Goal: Information Seeking & Learning: Learn about a topic

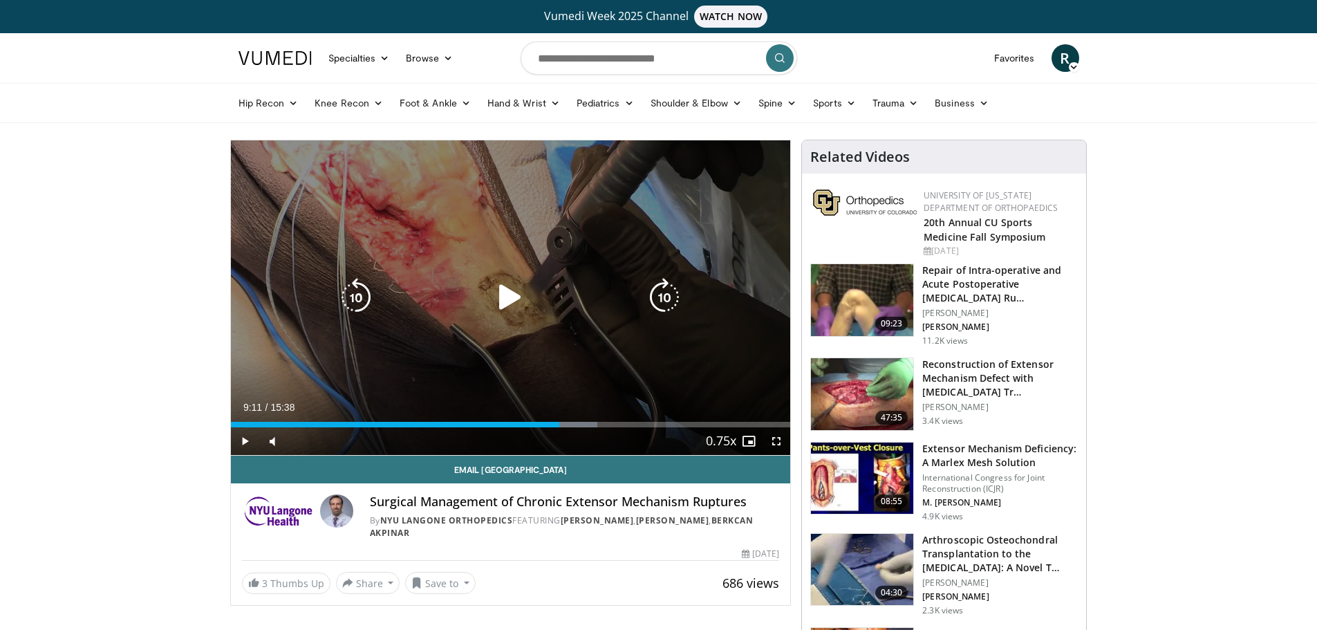
click at [510, 293] on icon "Video Player" at bounding box center [510, 297] width 39 height 39
click at [672, 296] on icon "Video Player" at bounding box center [664, 297] width 39 height 39
click at [506, 300] on icon "Video Player" at bounding box center [510, 297] width 39 height 39
click at [508, 292] on icon "Video Player" at bounding box center [510, 297] width 39 height 39
click at [514, 302] on icon "Video Player" at bounding box center [510, 297] width 39 height 39
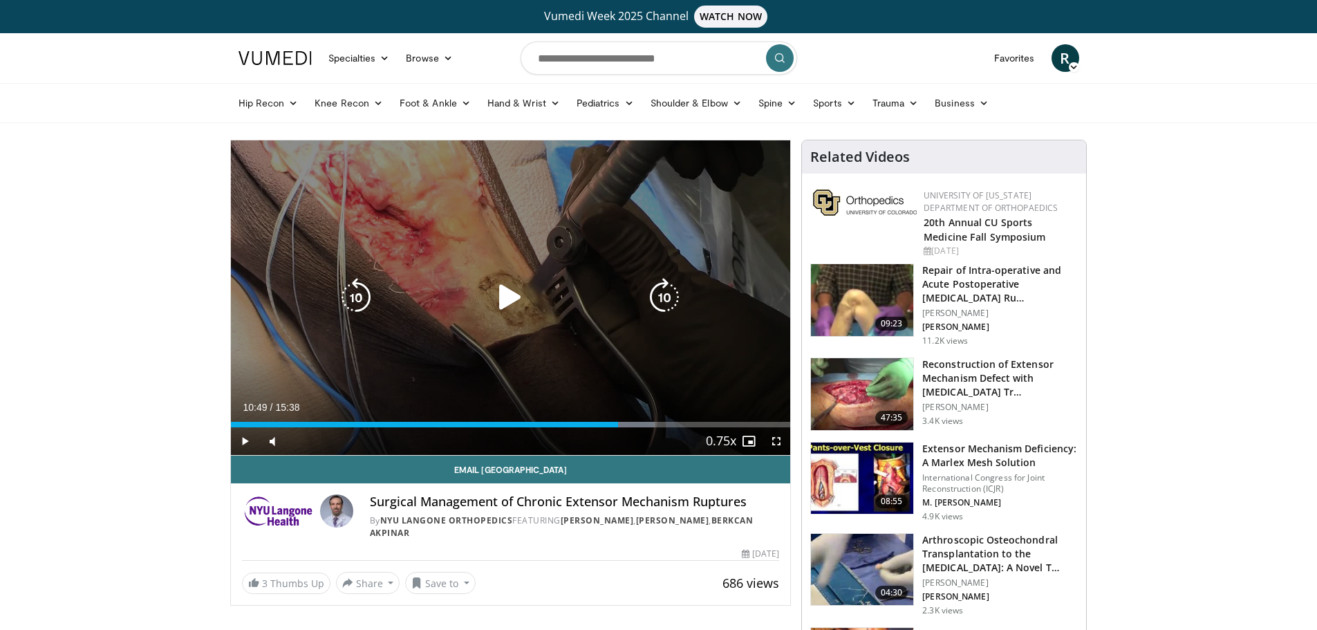
click at [508, 297] on icon "Video Player" at bounding box center [510, 297] width 39 height 39
click at [661, 294] on icon "Video Player" at bounding box center [664, 297] width 39 height 39
click at [512, 301] on icon "Video Player" at bounding box center [510, 297] width 39 height 39
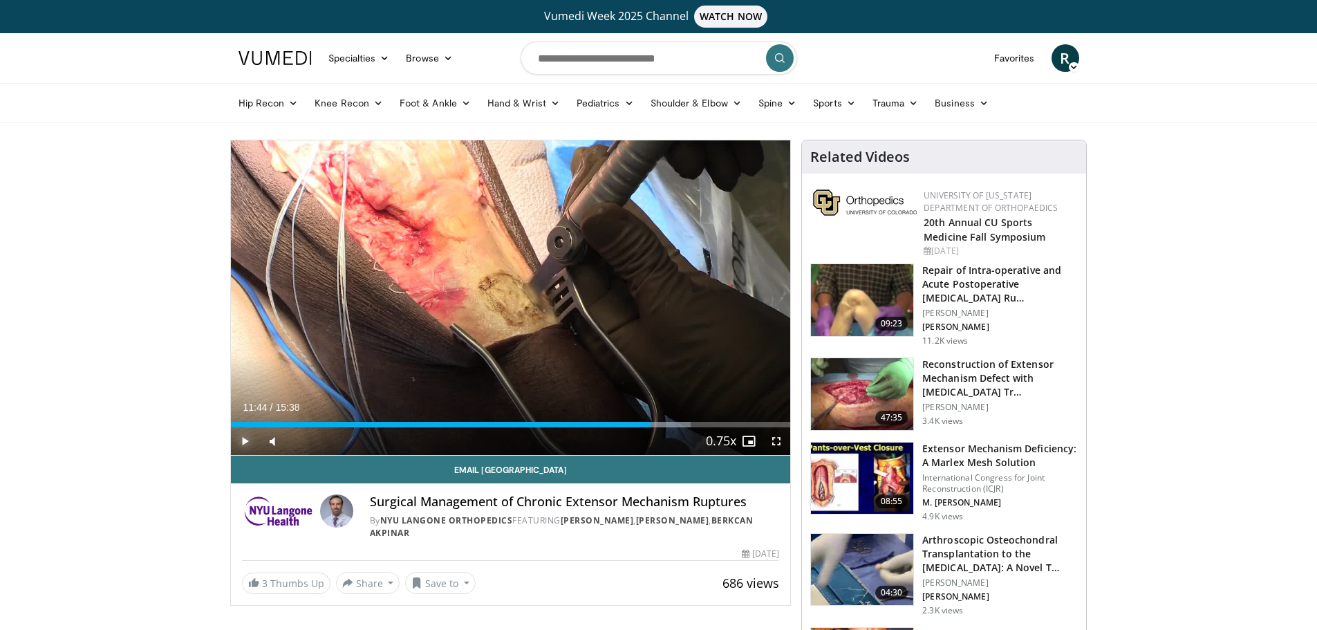
click at [246, 448] on span "Video Player" at bounding box center [245, 441] width 28 height 28
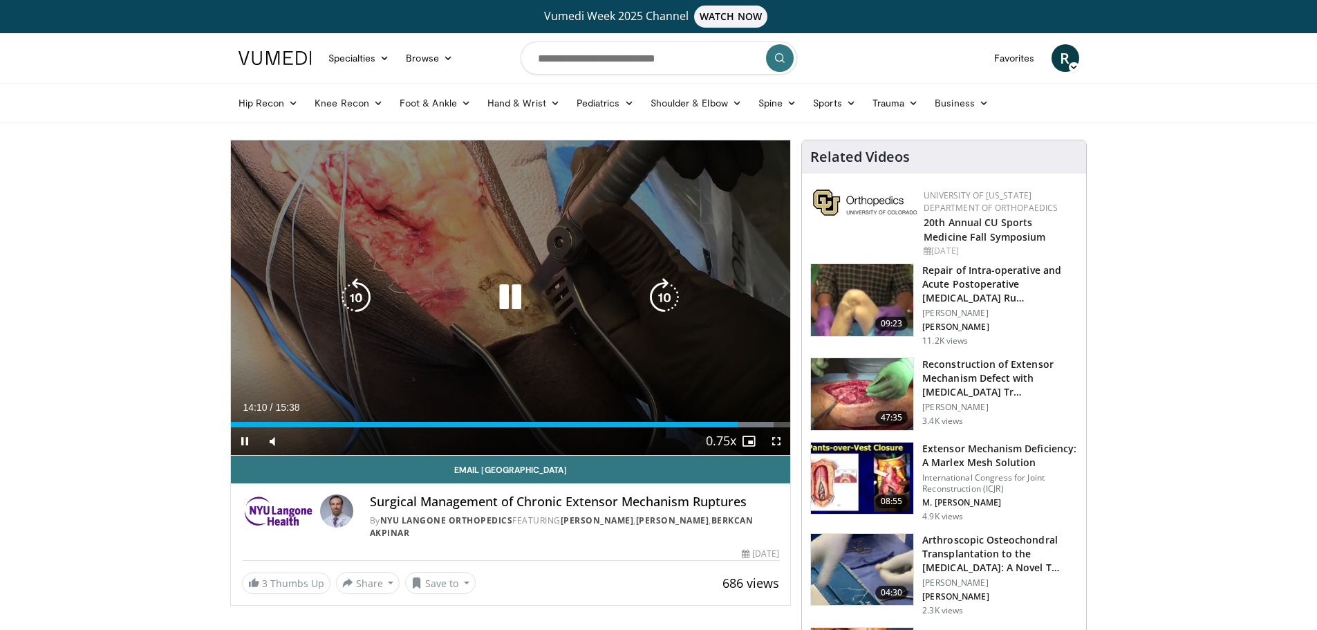
click at [520, 295] on icon "Video Player" at bounding box center [510, 297] width 39 height 39
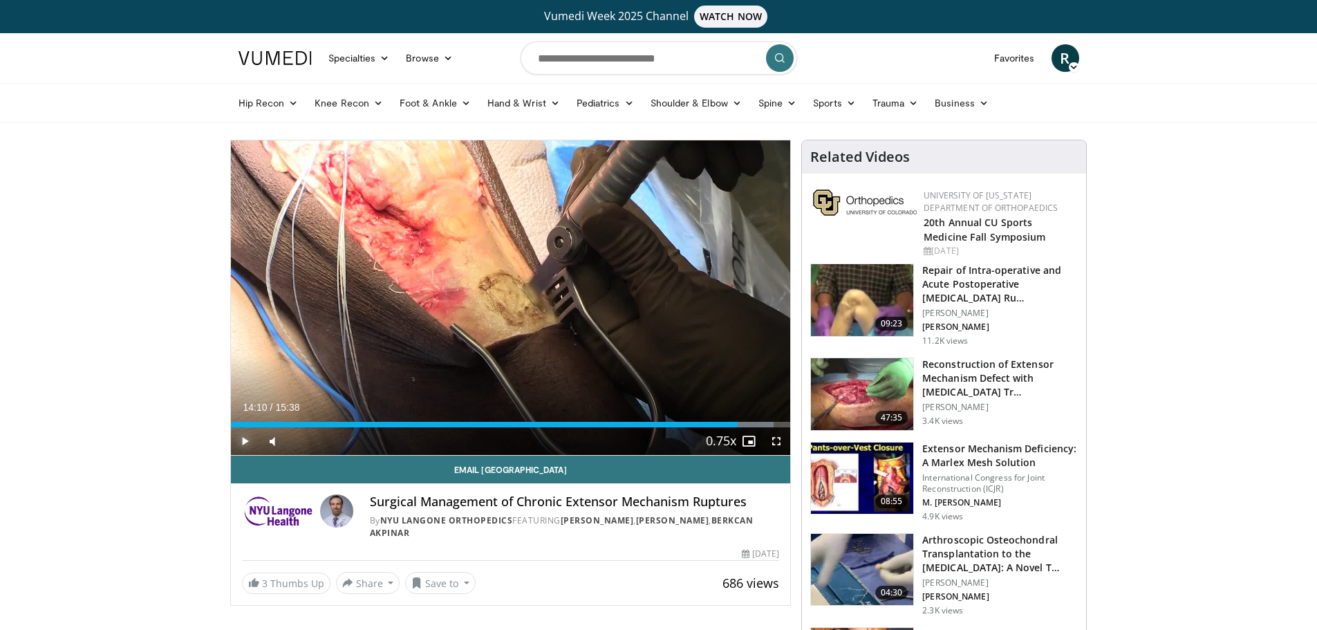
click at [243, 448] on span "Video Player" at bounding box center [245, 441] width 28 height 28
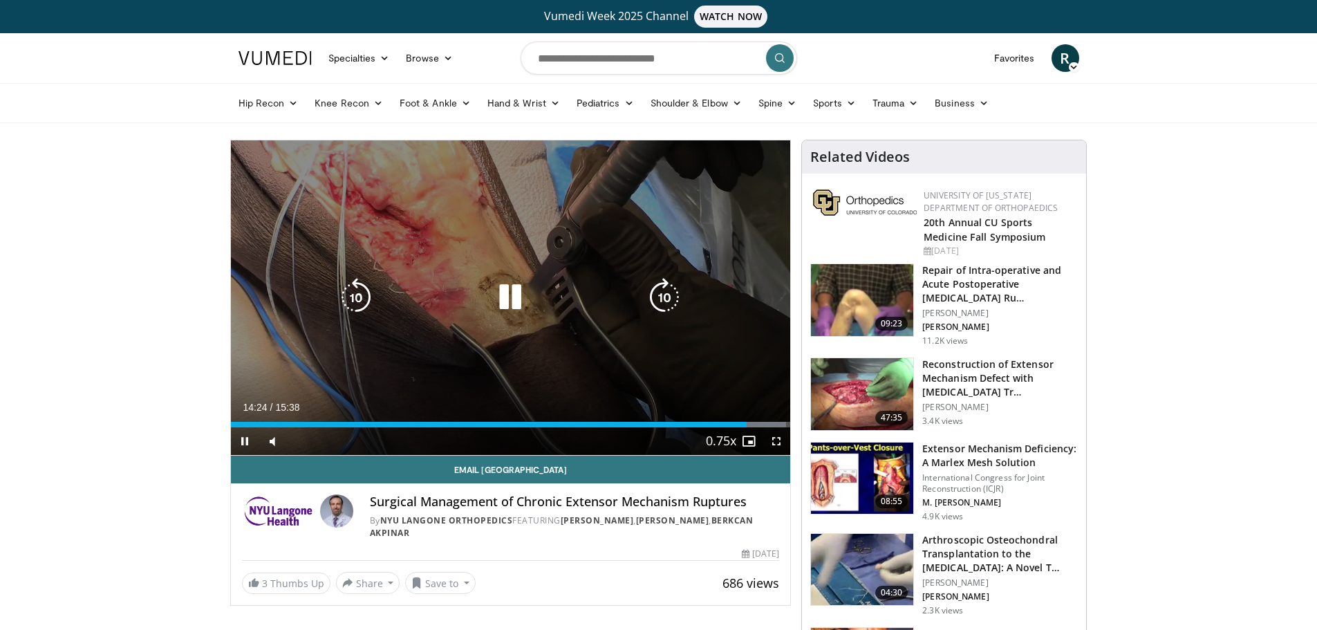
click at [517, 297] on icon "Video Player" at bounding box center [510, 297] width 39 height 39
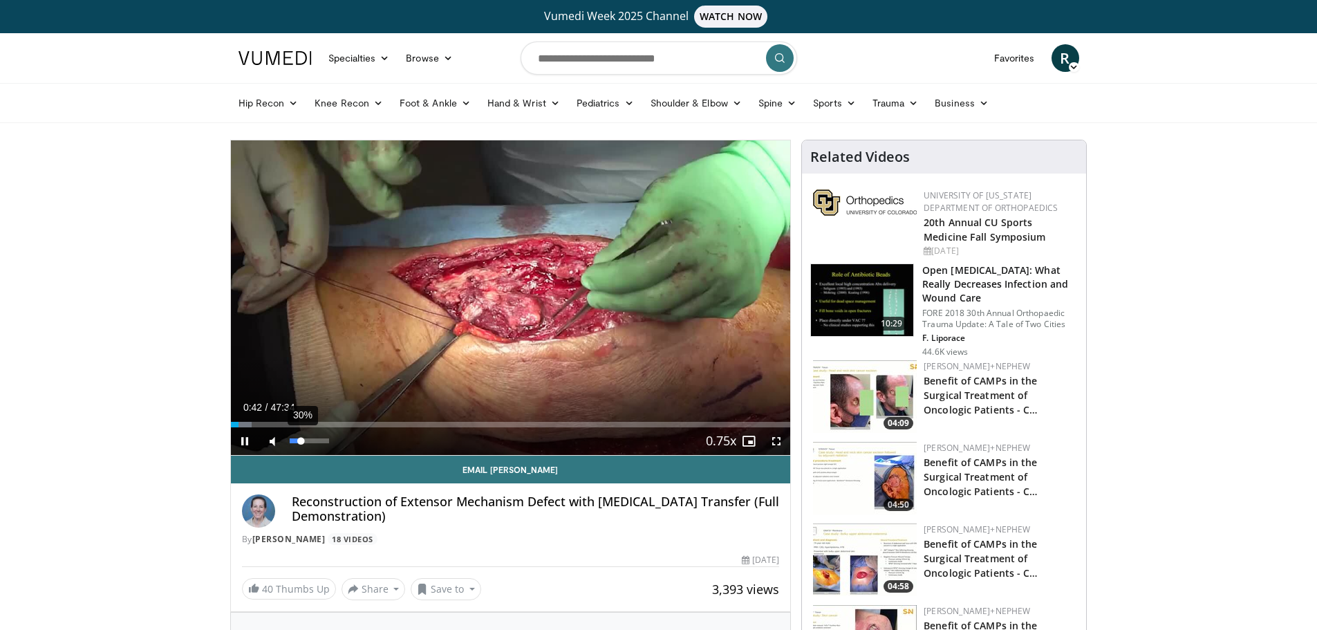
drag, startPoint x: 295, startPoint y: 441, endPoint x: 302, endPoint y: 440, distance: 7.0
click at [302, 440] on div "Volume Level" at bounding box center [296, 440] width 12 height 5
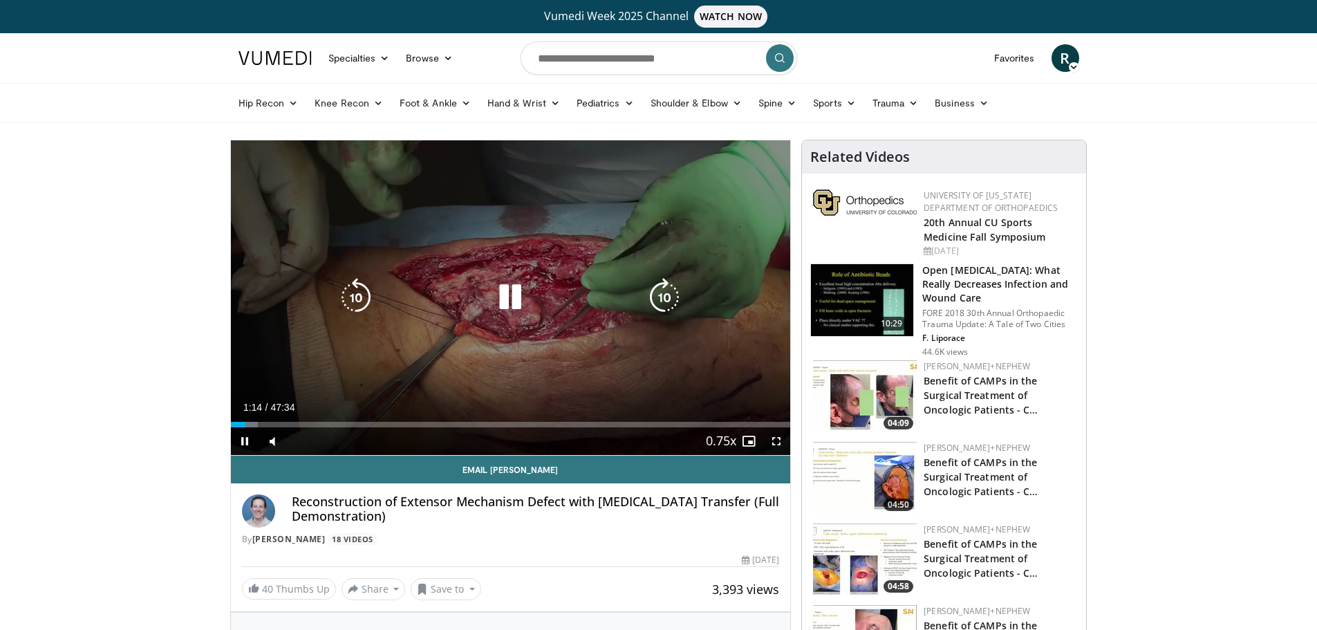
click at [656, 294] on icon "Video Player" at bounding box center [664, 297] width 39 height 39
click at [656, 302] on icon "Video Player" at bounding box center [664, 297] width 39 height 39
click at [665, 304] on icon "Video Player" at bounding box center [664, 297] width 39 height 39
click at [665, 303] on icon "Video Player" at bounding box center [664, 297] width 39 height 39
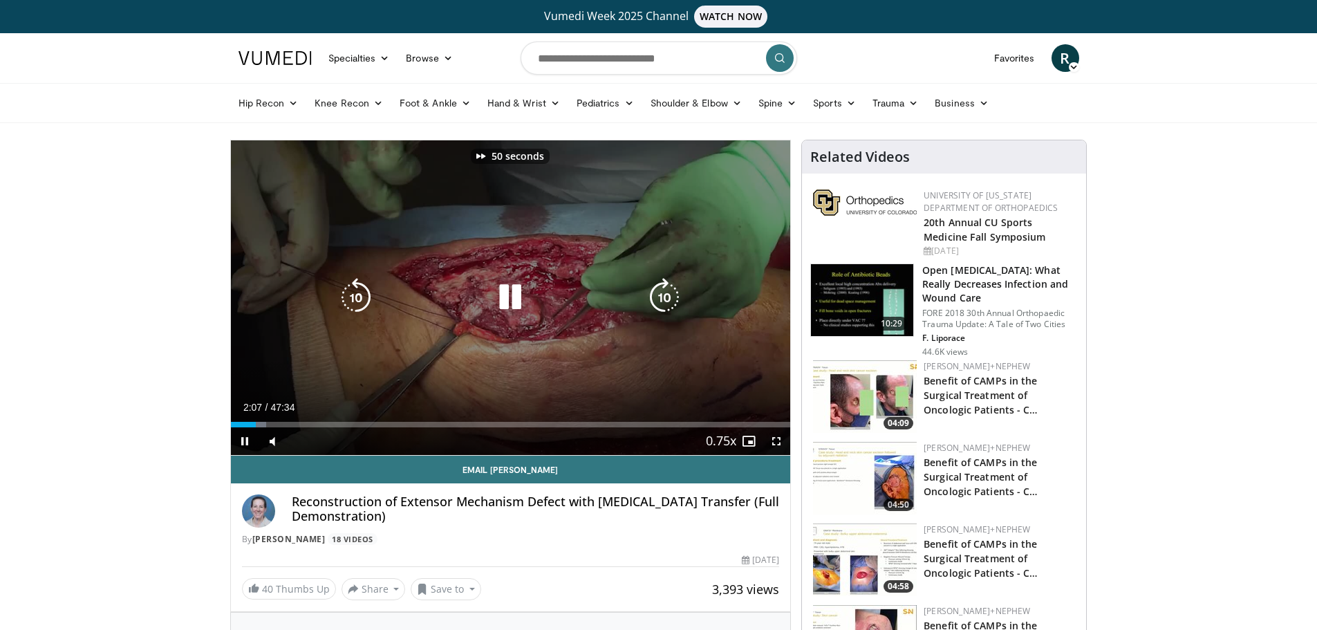
click at [669, 292] on icon "Video Player" at bounding box center [664, 297] width 39 height 39
click at [668, 293] on icon "Video Player" at bounding box center [664, 297] width 39 height 39
click at [667, 293] on icon "Video Player" at bounding box center [664, 297] width 39 height 39
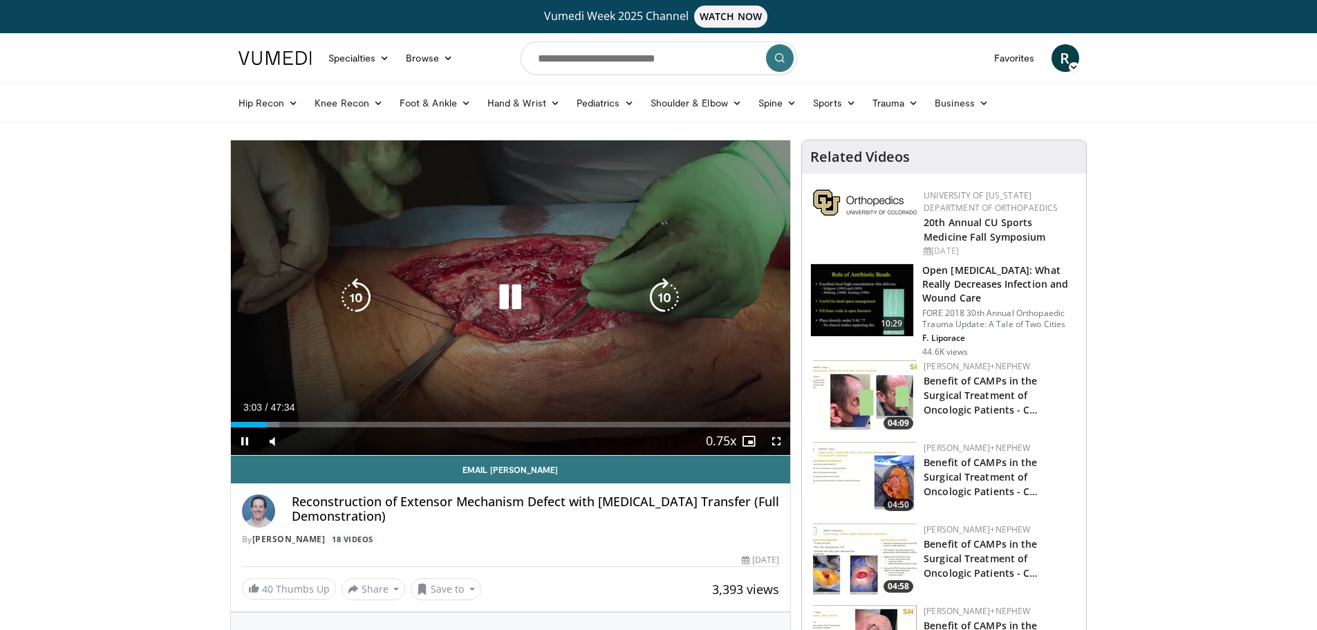
click at [667, 293] on icon "Video Player" at bounding box center [664, 297] width 39 height 39
click at [660, 297] on icon "Video Player" at bounding box center [664, 297] width 39 height 39
click at [658, 298] on icon "Video Player" at bounding box center [664, 297] width 39 height 39
click at [665, 299] on icon "Video Player" at bounding box center [664, 297] width 39 height 39
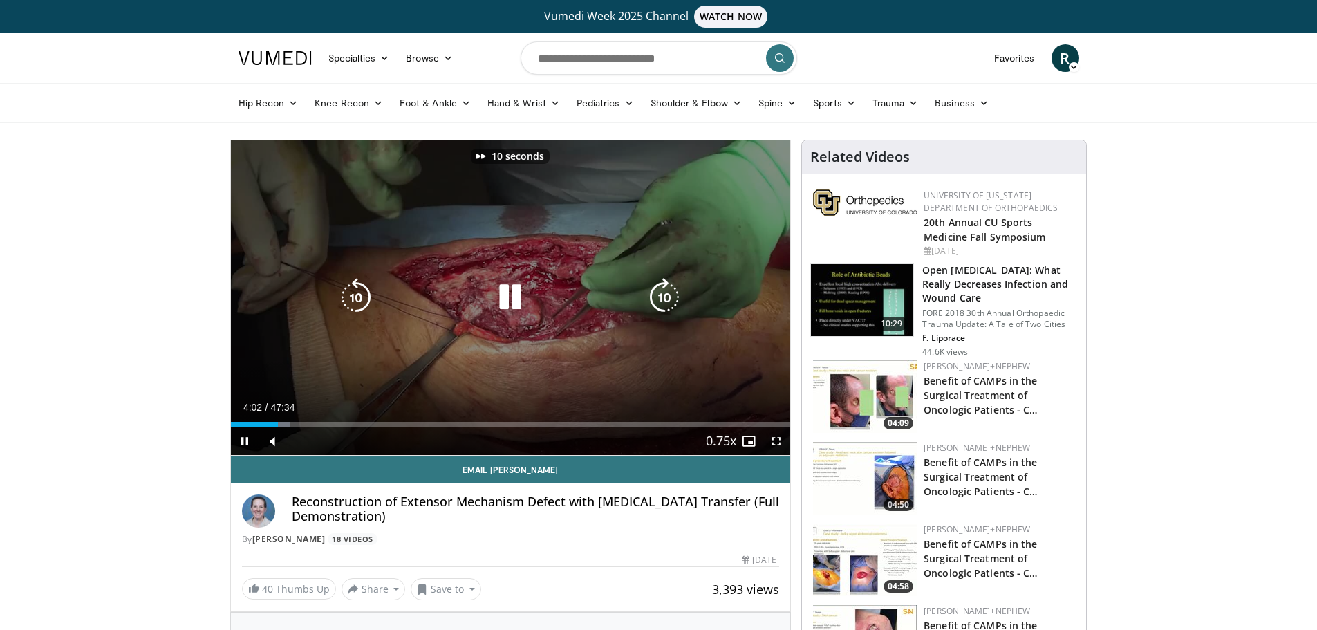
click at [665, 299] on icon "Video Player" at bounding box center [664, 297] width 39 height 39
click at [668, 299] on icon "Video Player" at bounding box center [664, 297] width 39 height 39
click at [665, 301] on icon "Video Player" at bounding box center [664, 297] width 39 height 39
click at [665, 302] on icon "Video Player" at bounding box center [664, 297] width 39 height 39
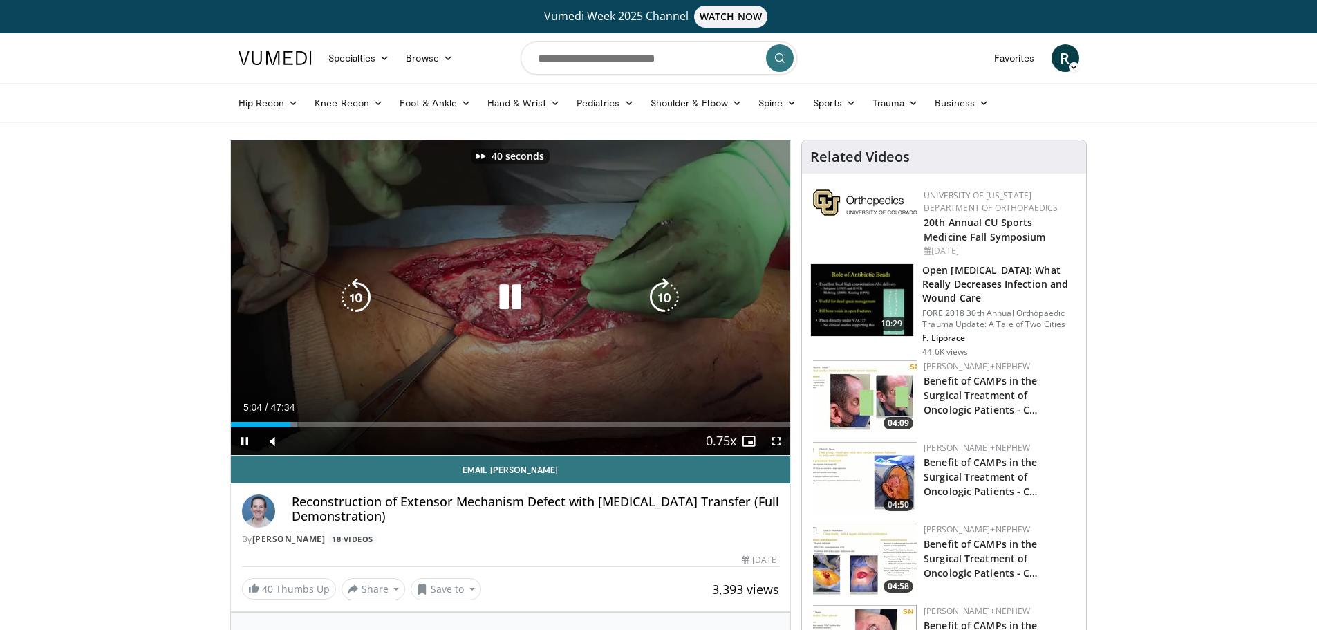
click at [665, 302] on icon "Video Player" at bounding box center [664, 297] width 39 height 39
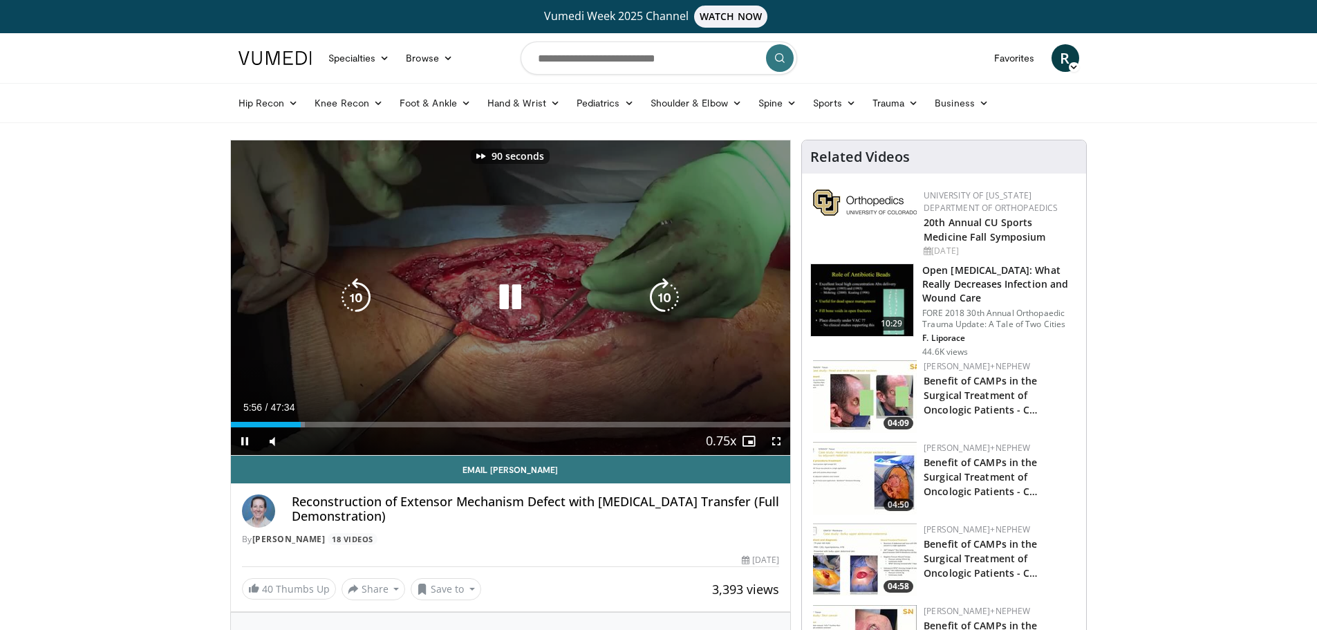
click at [665, 302] on icon "Video Player" at bounding box center [664, 297] width 39 height 39
click at [665, 299] on icon "Video Player" at bounding box center [664, 297] width 39 height 39
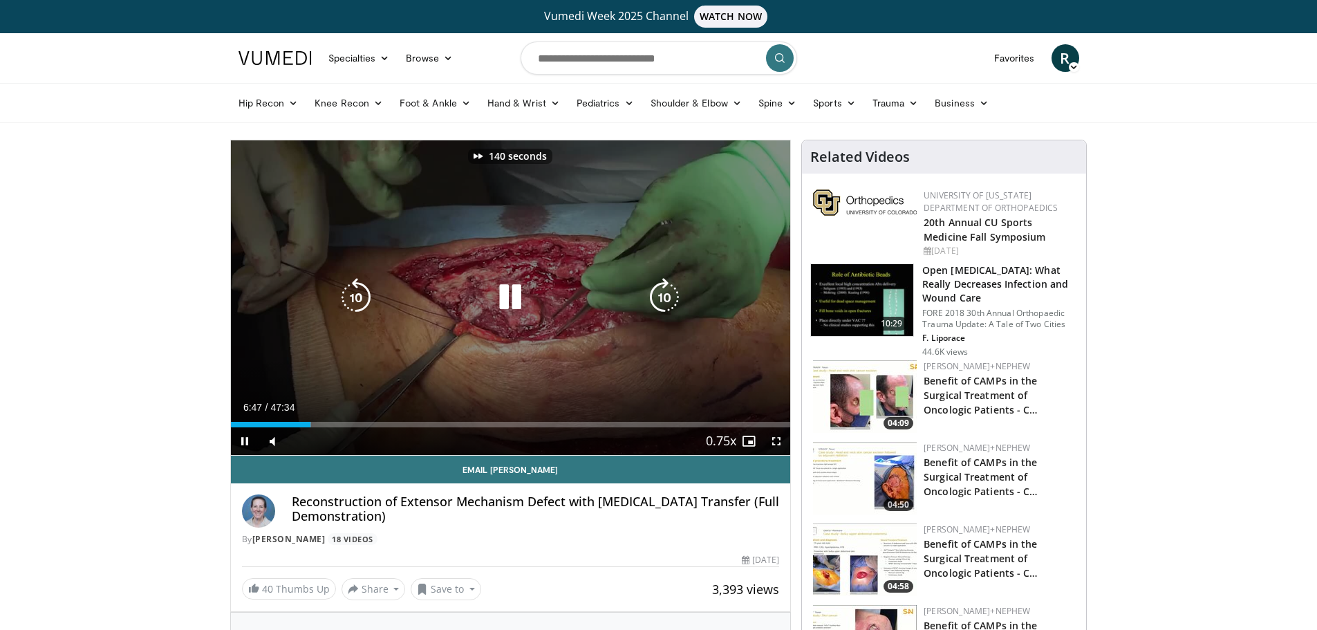
click at [665, 299] on icon "Video Player" at bounding box center [664, 297] width 39 height 39
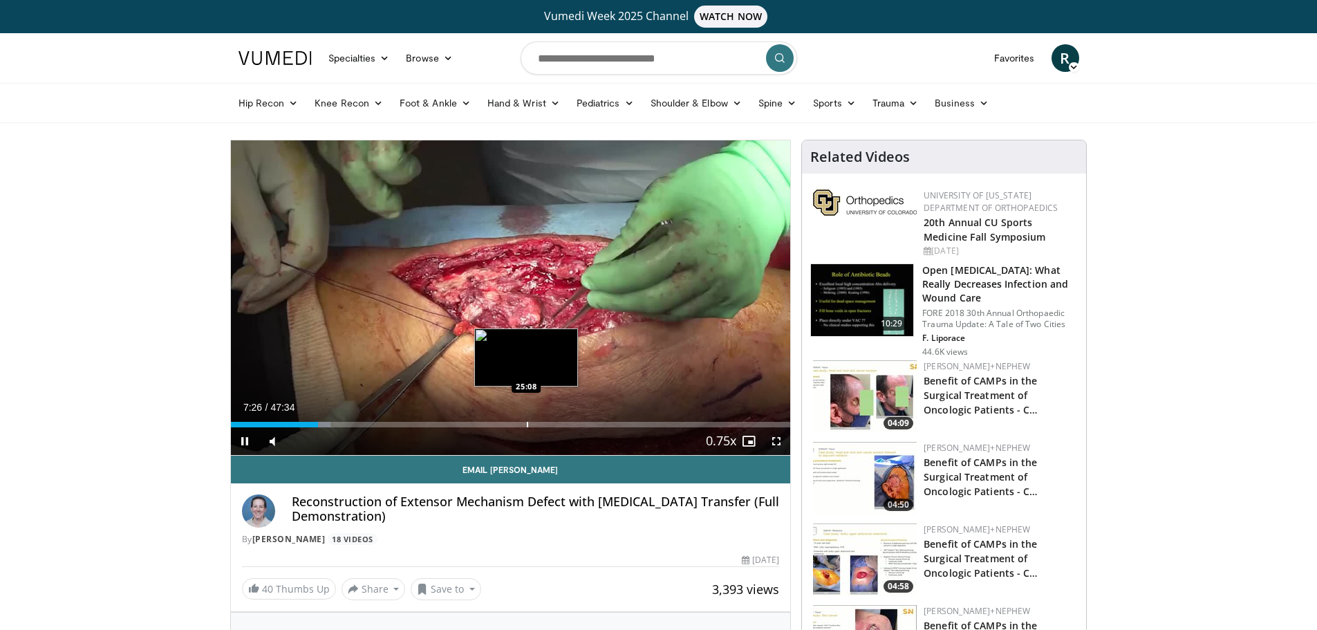
click at [527, 422] on div "Progress Bar" at bounding box center [527, 425] width 1 height 6
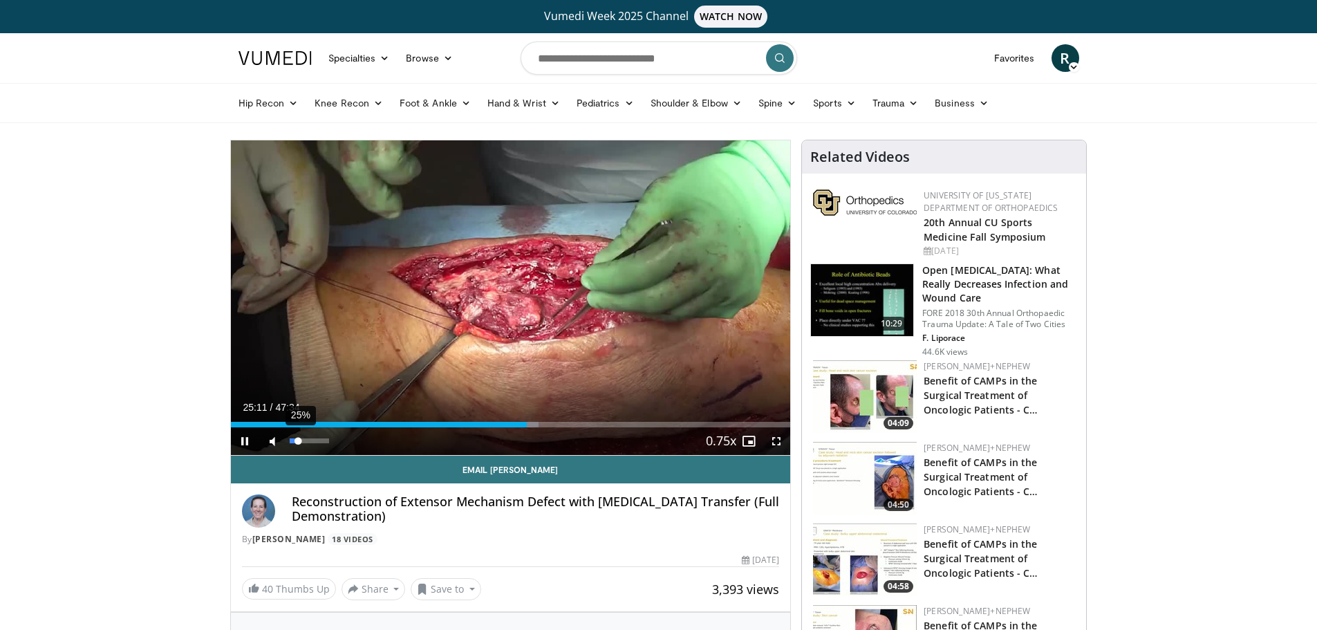
click at [299, 441] on div "Volume Level" at bounding box center [294, 440] width 9 height 5
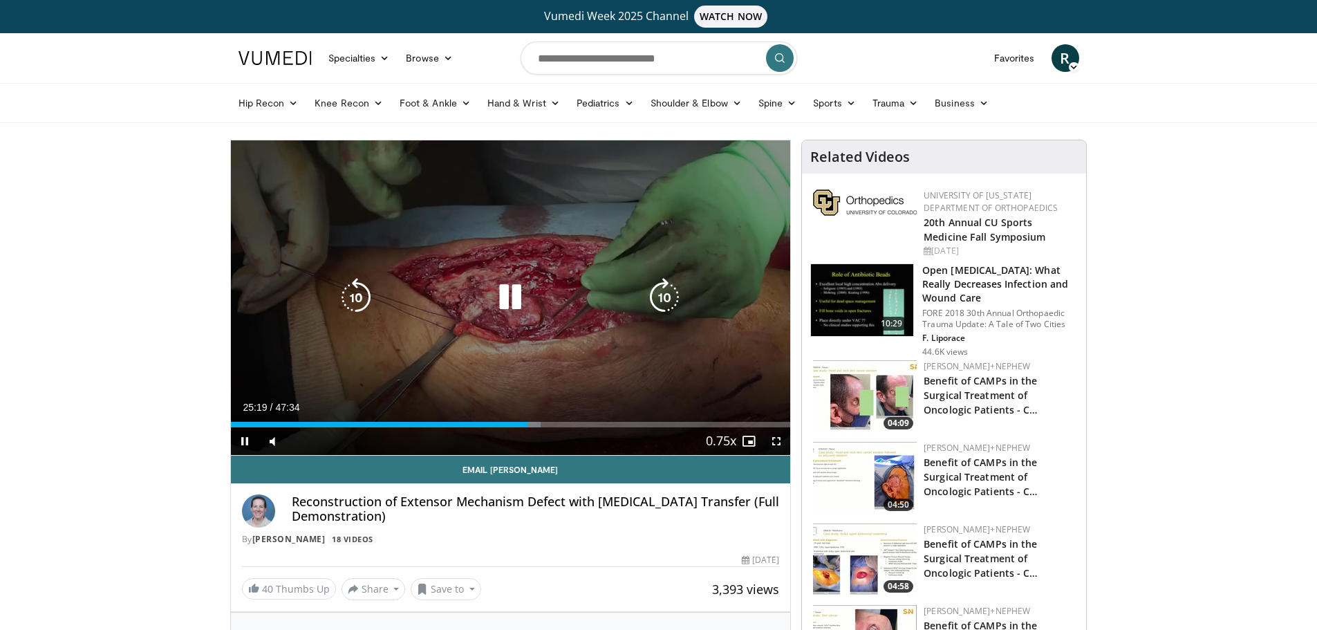
click at [658, 301] on icon "Video Player" at bounding box center [664, 297] width 39 height 39
click at [659, 301] on icon "Video Player" at bounding box center [664, 297] width 39 height 39
click at [659, 304] on icon "Video Player" at bounding box center [664, 297] width 39 height 39
click at [660, 304] on icon "Video Player" at bounding box center [664, 297] width 39 height 39
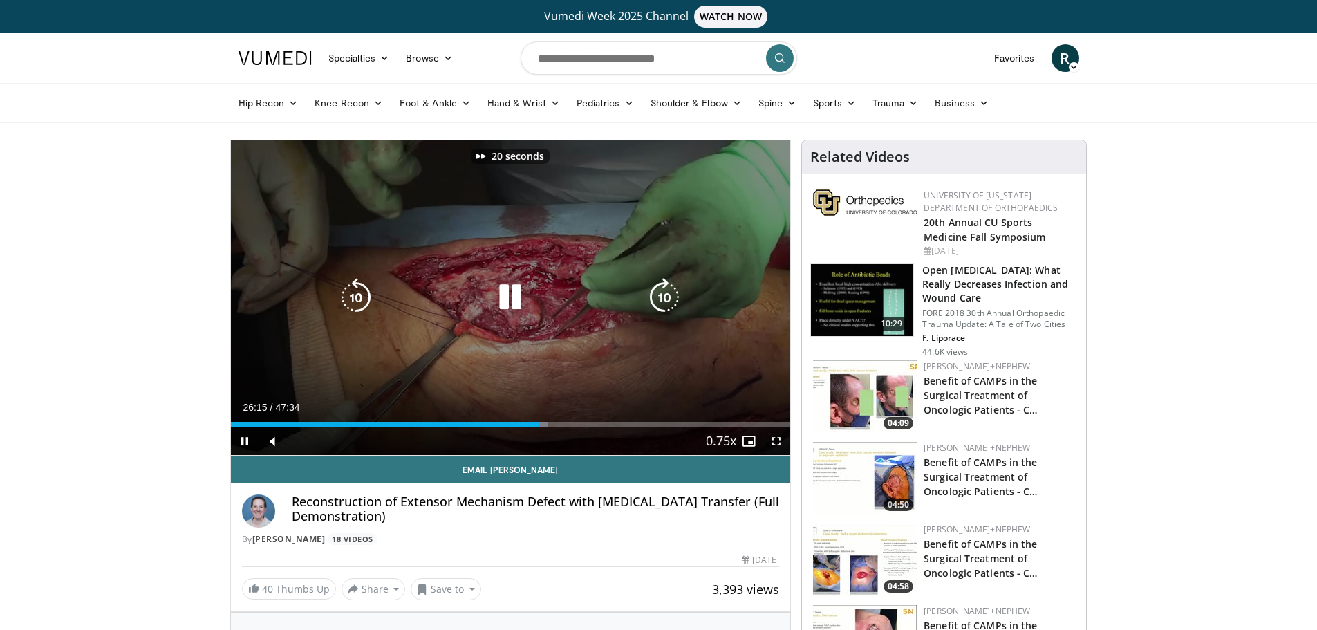
click at [660, 304] on icon "Video Player" at bounding box center [664, 297] width 39 height 39
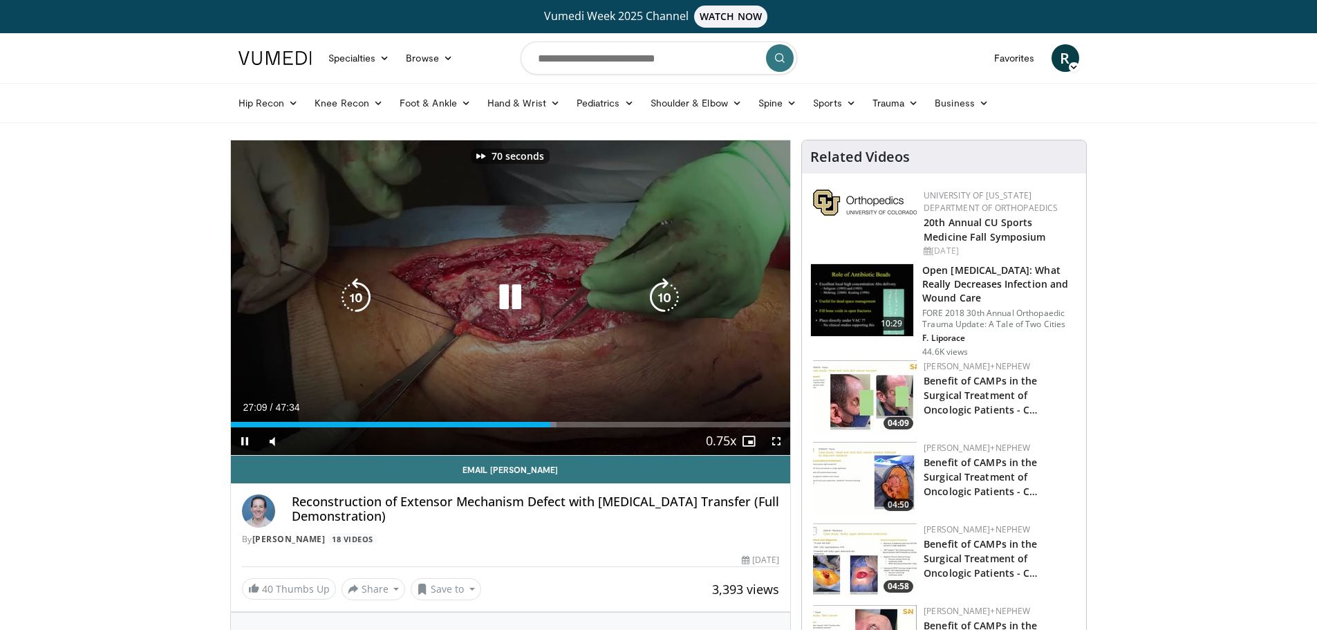
click at [660, 304] on icon "Video Player" at bounding box center [664, 297] width 39 height 39
click at [663, 299] on icon "Video Player" at bounding box center [664, 297] width 39 height 39
click at [662, 302] on icon "Video Player" at bounding box center [664, 297] width 39 height 39
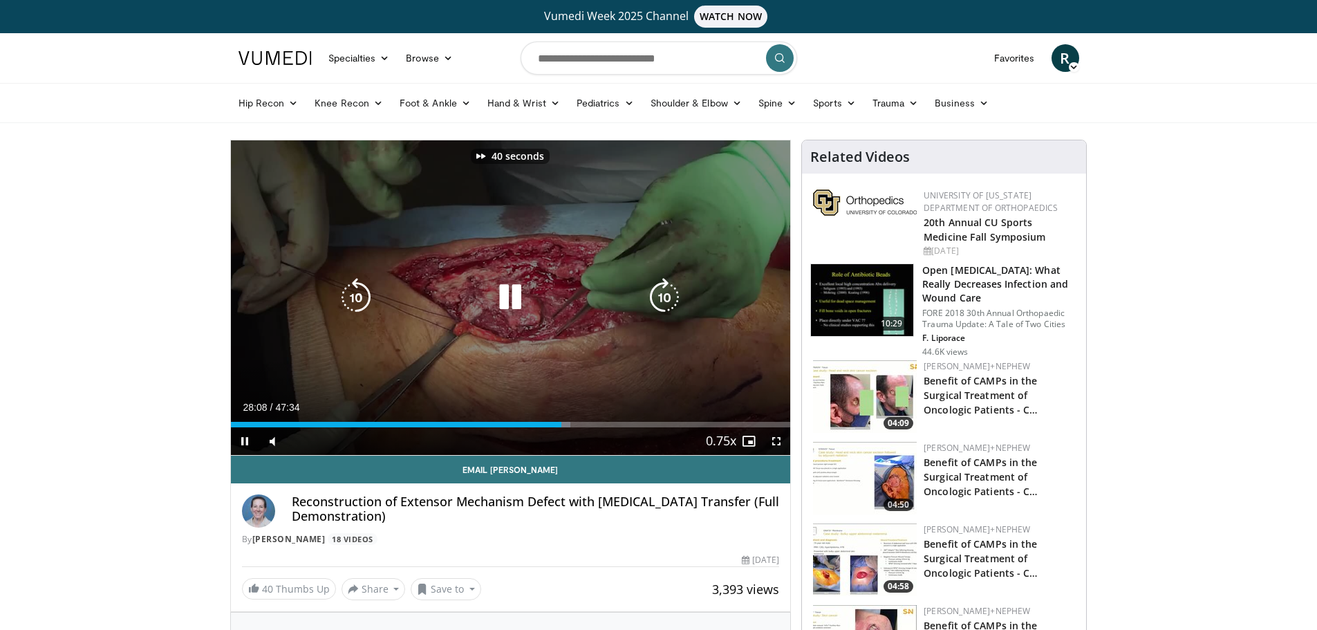
click at [662, 302] on icon "Video Player" at bounding box center [664, 297] width 39 height 39
click at [663, 302] on icon "Video Player" at bounding box center [664, 297] width 39 height 39
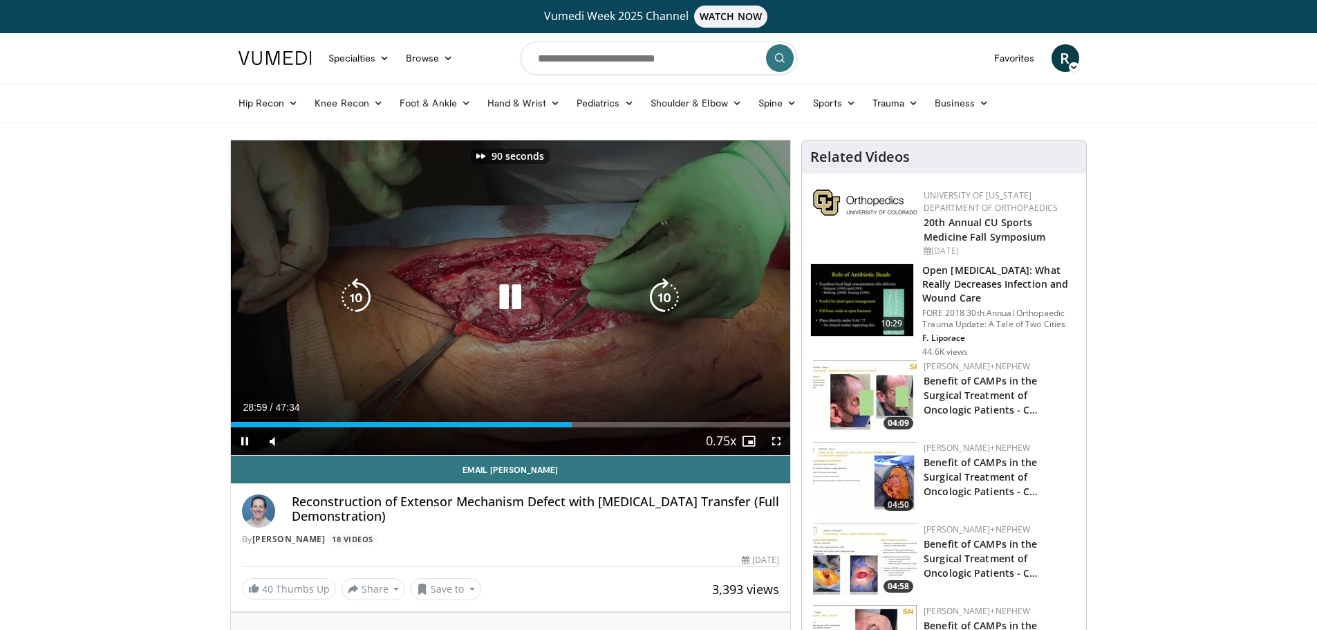
click at [663, 302] on icon "Video Player" at bounding box center [664, 297] width 39 height 39
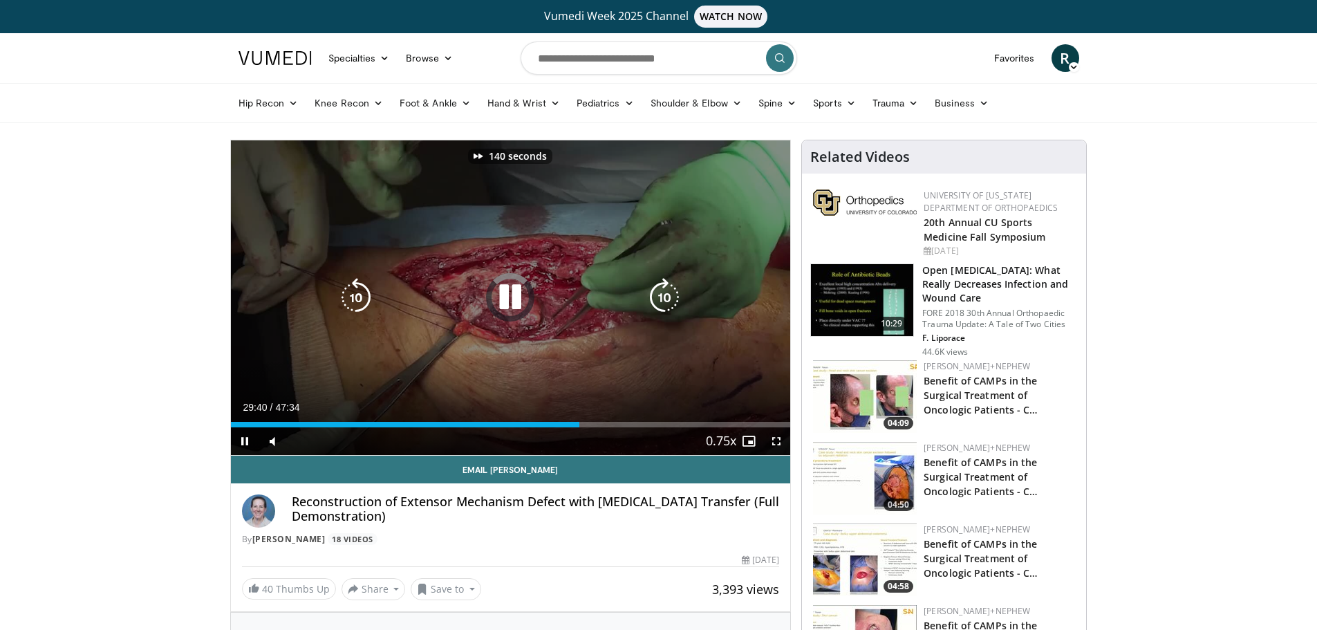
click at [663, 302] on icon "Video Player" at bounding box center [664, 297] width 39 height 39
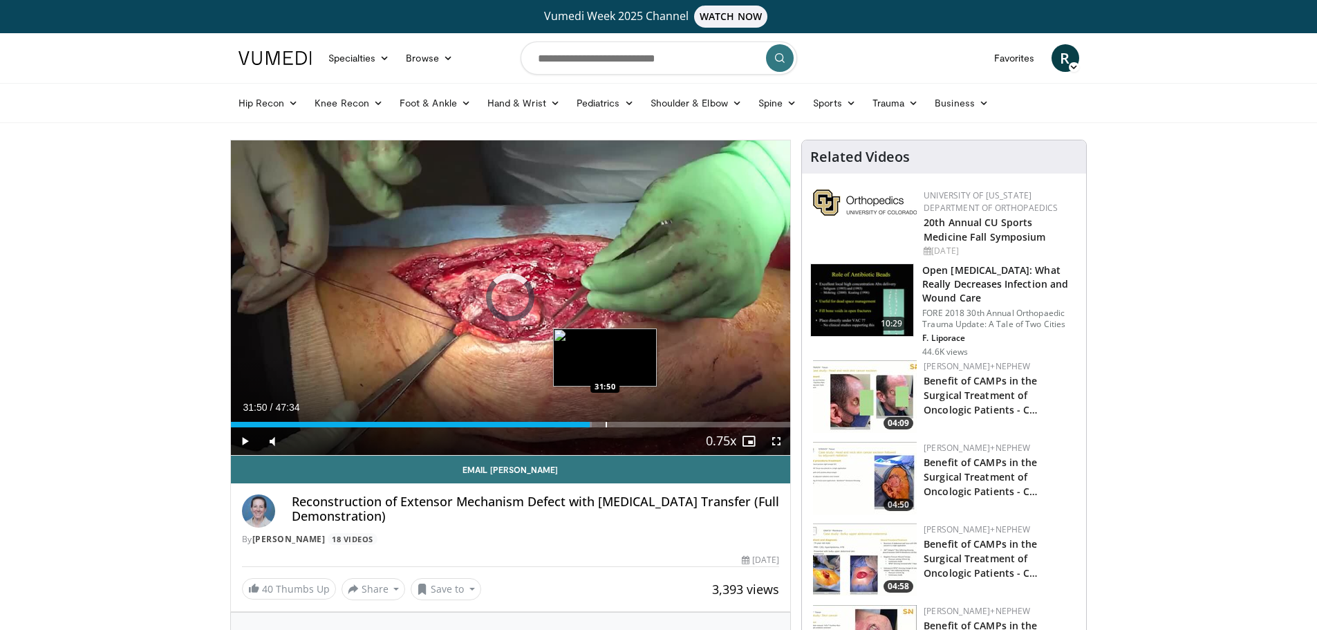
click at [605, 420] on div "Loaded : 64.52% 30:32 31:50" at bounding box center [511, 420] width 560 height 13
click at [623, 422] on div "Progress Bar" at bounding box center [623, 425] width 1 height 6
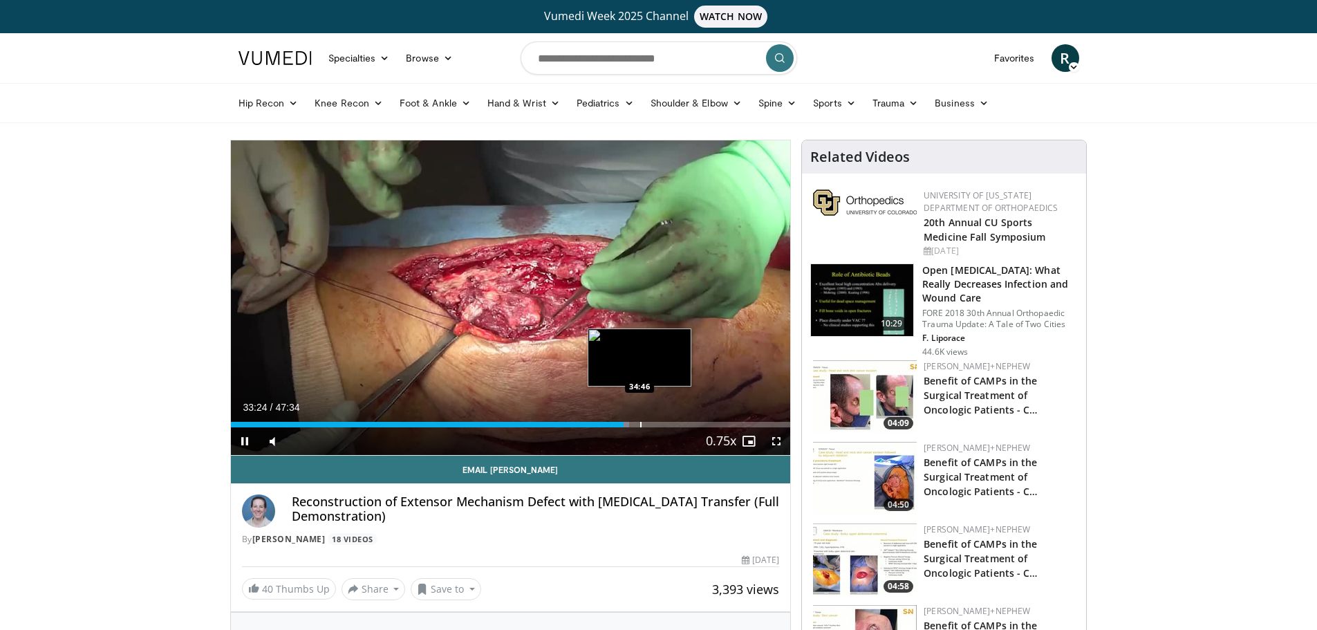
click at [640, 422] on div "Progress Bar" at bounding box center [640, 425] width 1 height 6
click at [658, 426] on div "Progress Bar" at bounding box center [658, 425] width 1 height 6
click at [669, 424] on div "Progress Bar" at bounding box center [669, 425] width 1 height 6
click at [678, 422] on div "Progress Bar" at bounding box center [678, 425] width 1 height 6
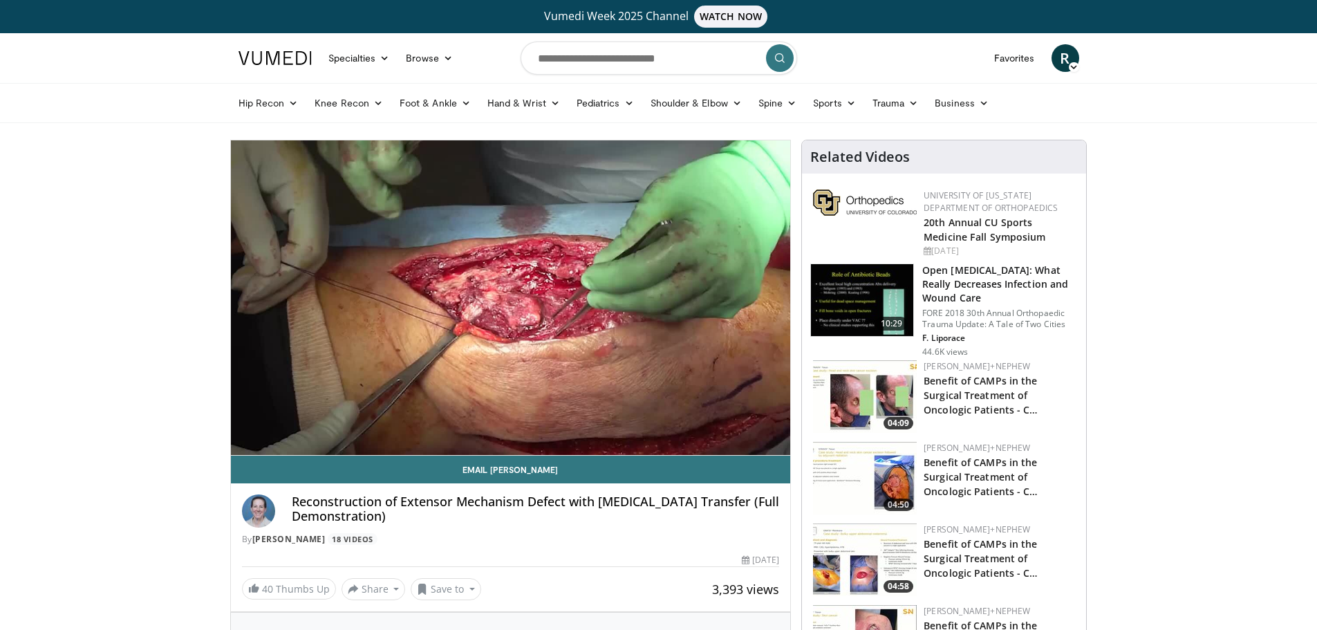
click at [685, 423] on div "180 seconds Tap to unmute" at bounding box center [511, 297] width 560 height 315
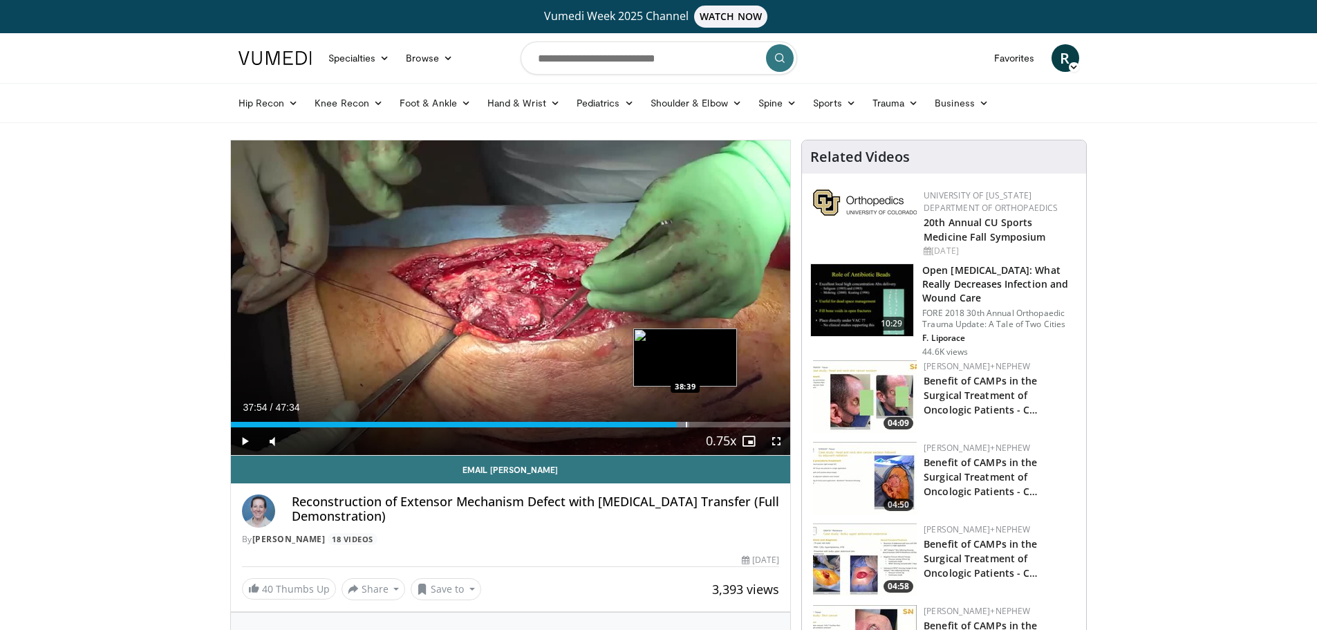
click at [686, 423] on div "Progress Bar" at bounding box center [686, 425] width 1 height 6
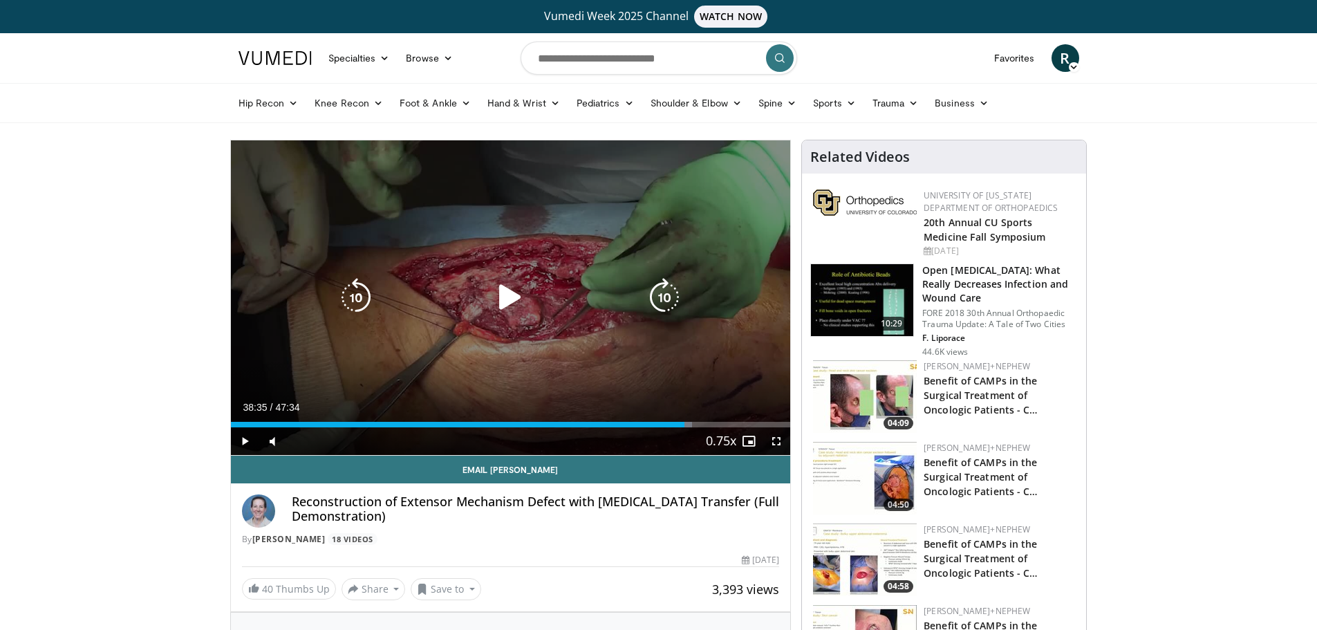
click at [498, 300] on icon "Video Player" at bounding box center [510, 297] width 39 height 39
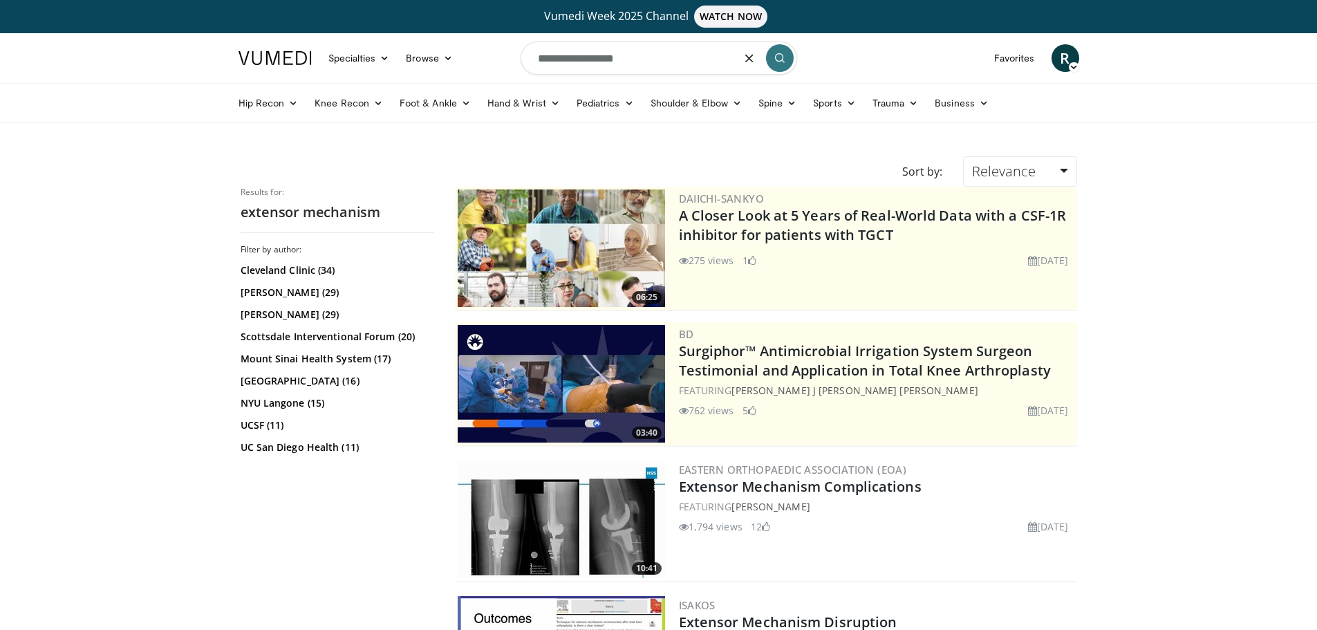
click at [666, 57] on input "**********" at bounding box center [659, 57] width 277 height 33
type input "**********"
click at [768, 61] on button "submit" at bounding box center [780, 58] width 28 height 28
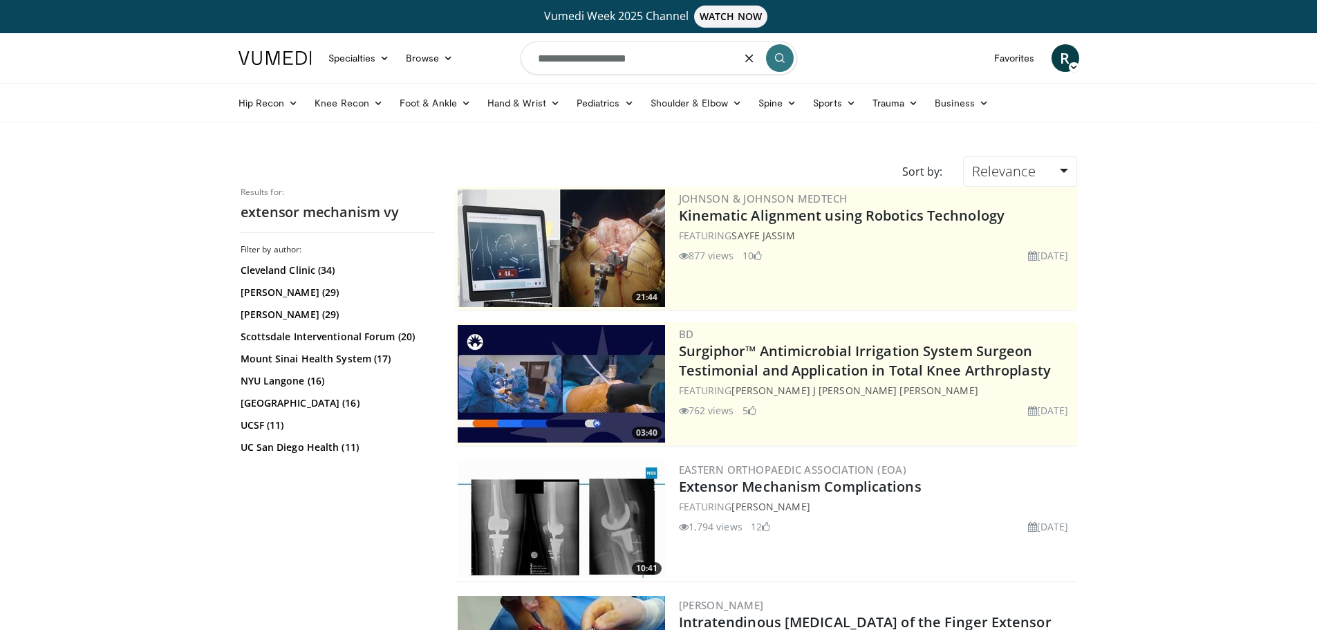
drag, startPoint x: 642, startPoint y: 59, endPoint x: 523, endPoint y: 64, distance: 119.7
click at [523, 64] on input "**********" at bounding box center [659, 57] width 277 height 33
type input "**********"
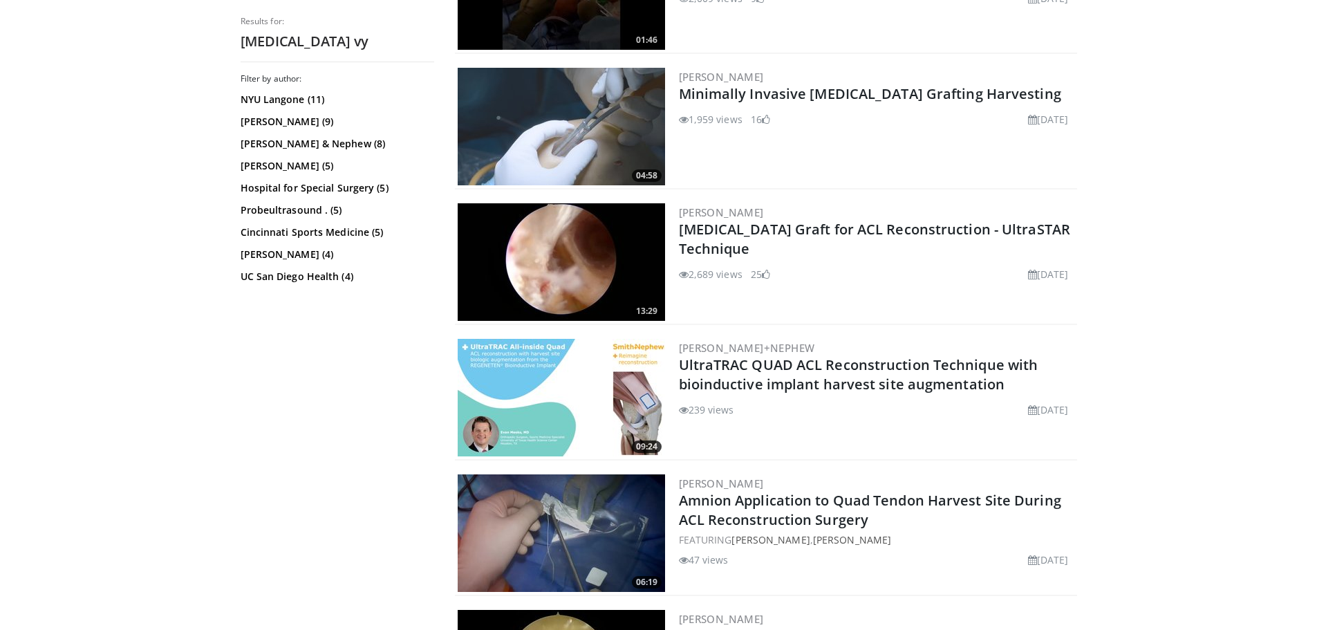
scroll to position [1176, 0]
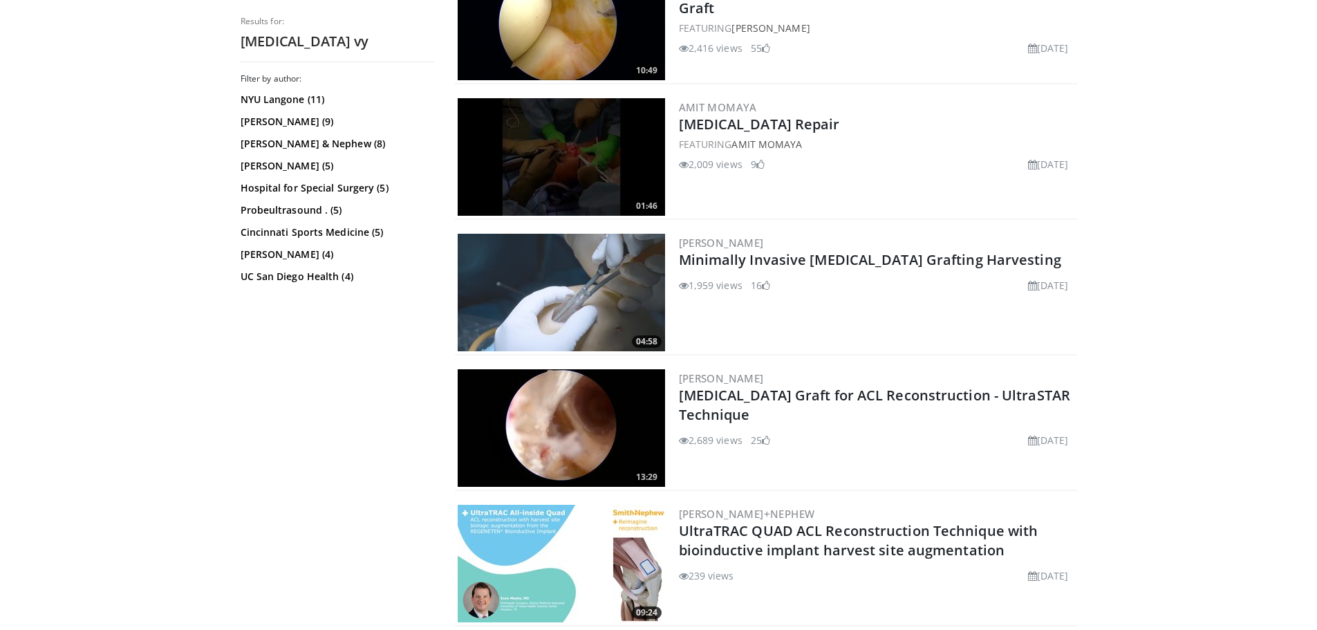
click at [565, 291] on img at bounding box center [561, 293] width 207 height 118
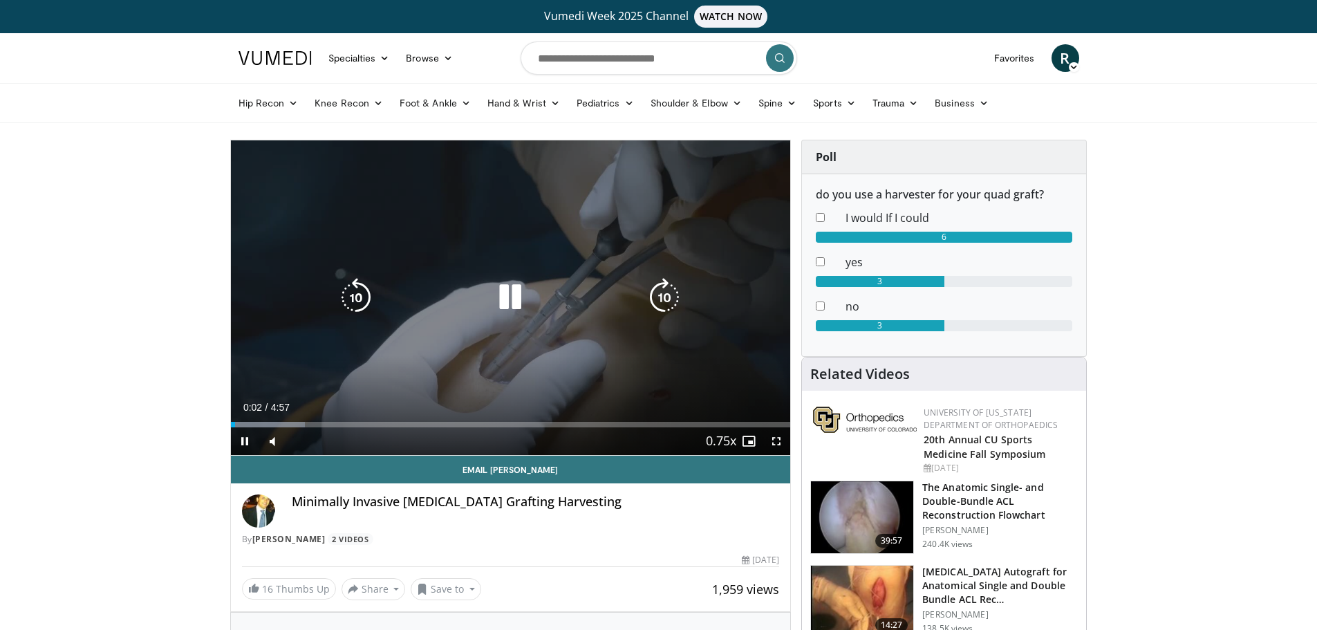
click at [661, 300] on icon "Video Player" at bounding box center [664, 297] width 39 height 39
click at [665, 294] on icon "Video Player" at bounding box center [664, 297] width 39 height 39
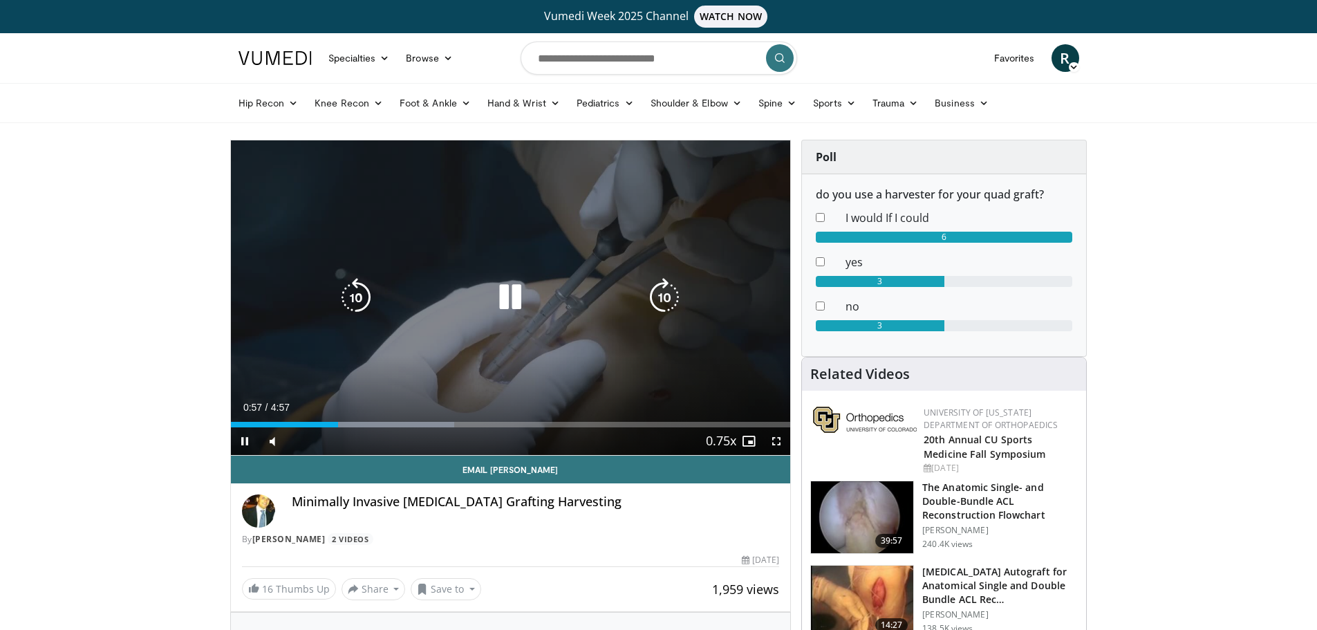
click at [665, 294] on icon "Video Player" at bounding box center [664, 297] width 39 height 39
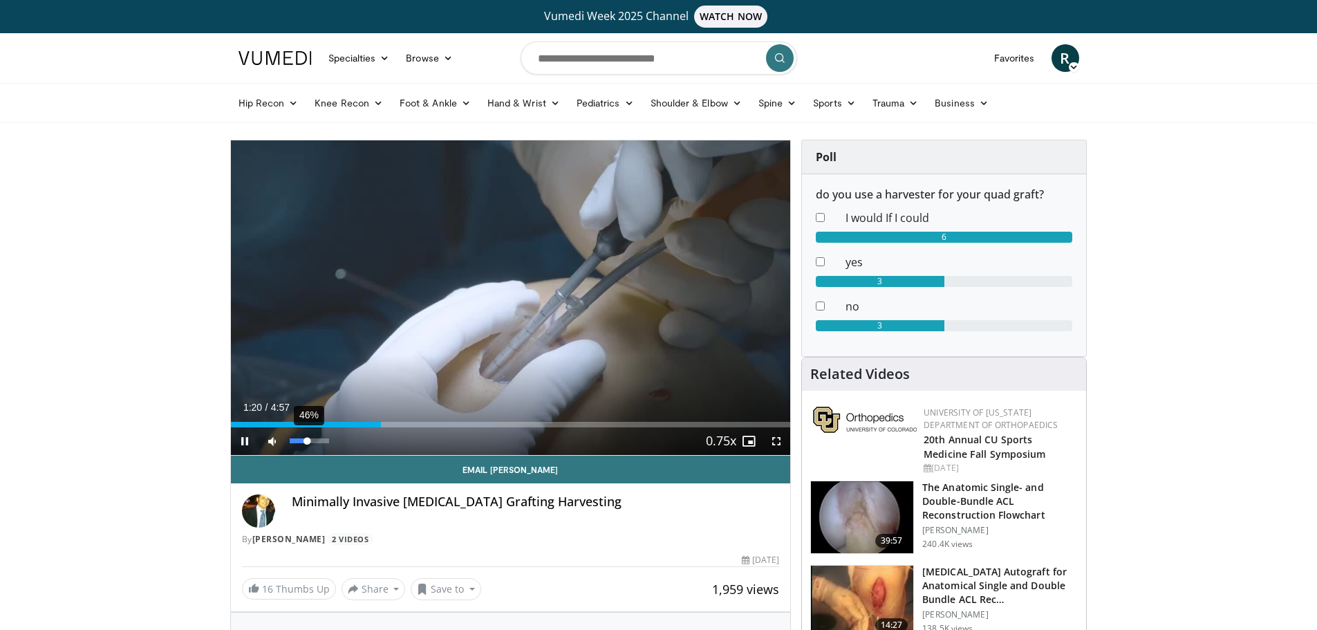
drag, startPoint x: 299, startPoint y: 441, endPoint x: 308, endPoint y: 441, distance: 8.3
click at [308, 441] on div "Volume Level" at bounding box center [299, 440] width 18 height 5
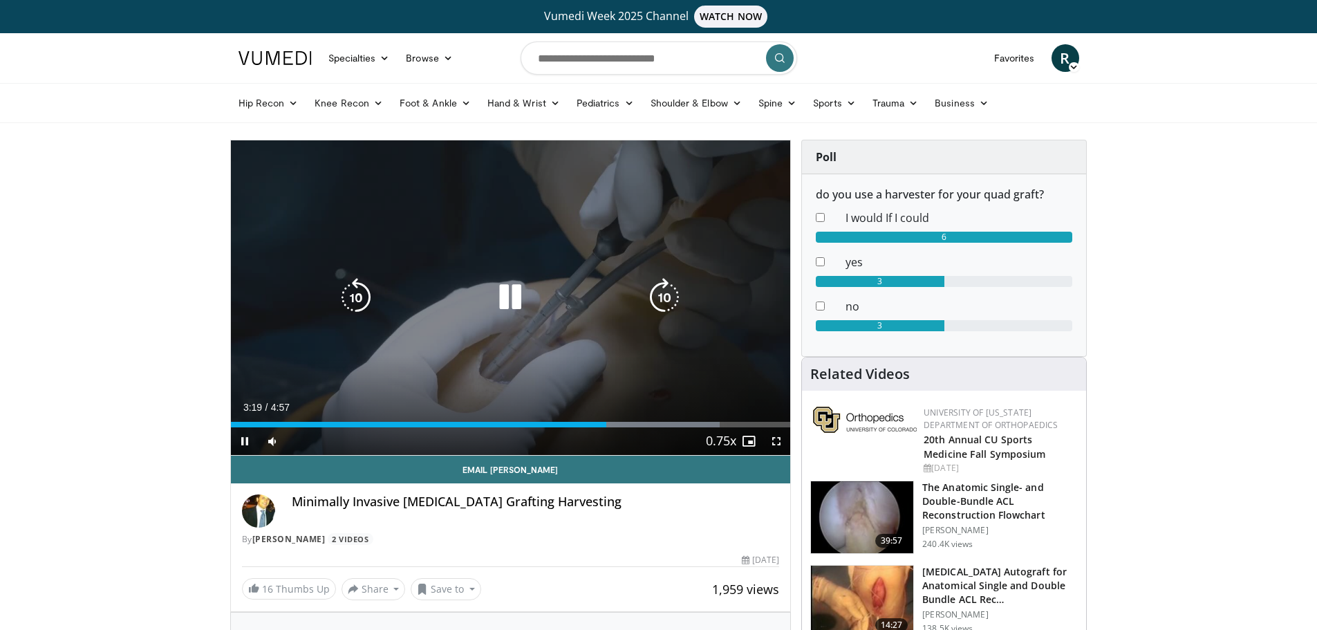
click at [512, 295] on icon "Video Player" at bounding box center [510, 297] width 39 height 39
click at [508, 304] on icon "Video Player" at bounding box center [510, 297] width 39 height 39
